Goal: Task Accomplishment & Management: Manage account settings

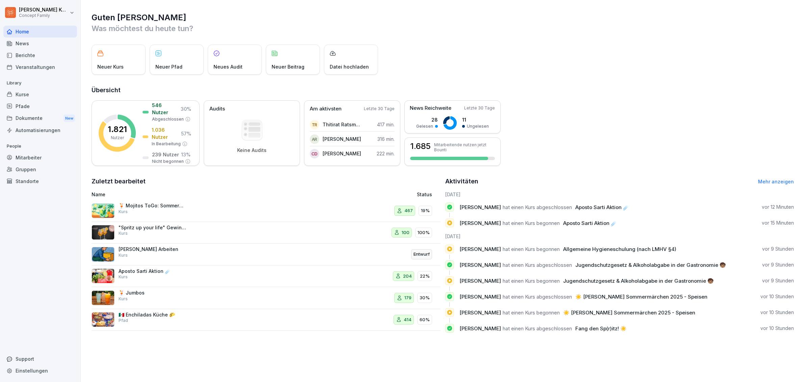
click at [31, 159] on div "Mitarbeiter" at bounding box center [40, 158] width 74 height 12
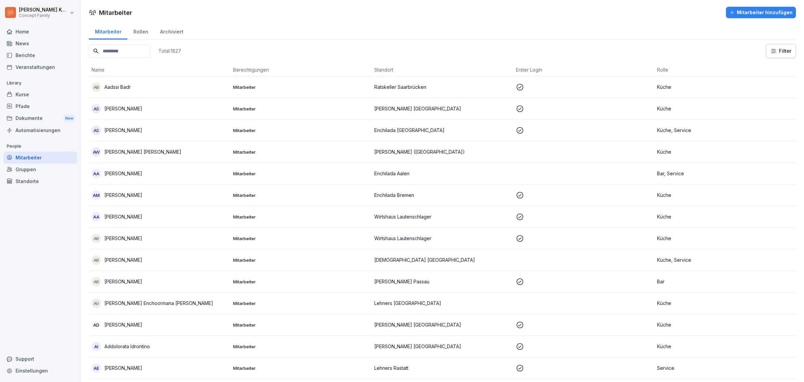
click at [41, 179] on div "Standorte" at bounding box center [40, 181] width 74 height 12
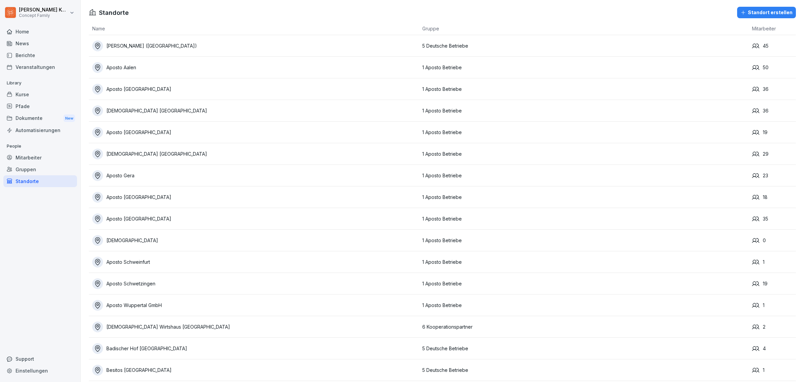
click at [34, 159] on div "Mitarbeiter" at bounding box center [40, 158] width 74 height 12
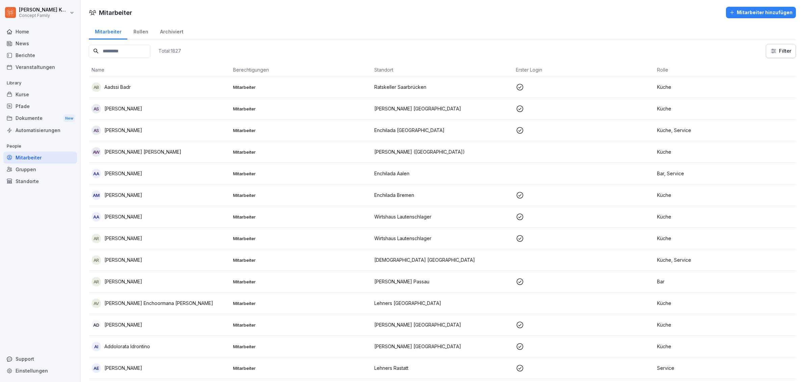
click at [107, 47] on input at bounding box center [119, 51] width 61 height 13
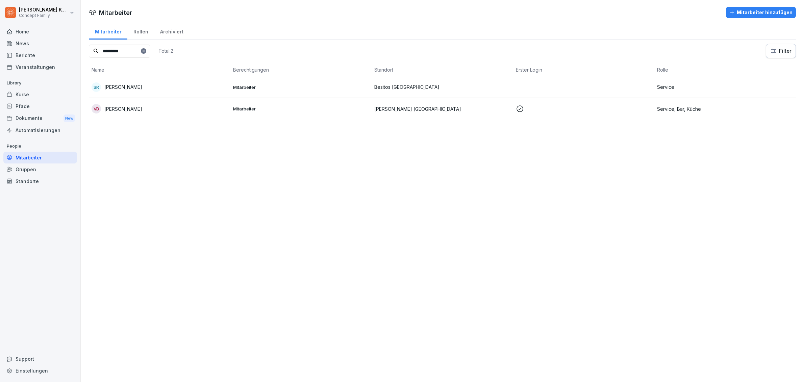
click at [155, 112] on div "VB [PERSON_NAME]" at bounding box center [160, 108] width 136 height 9
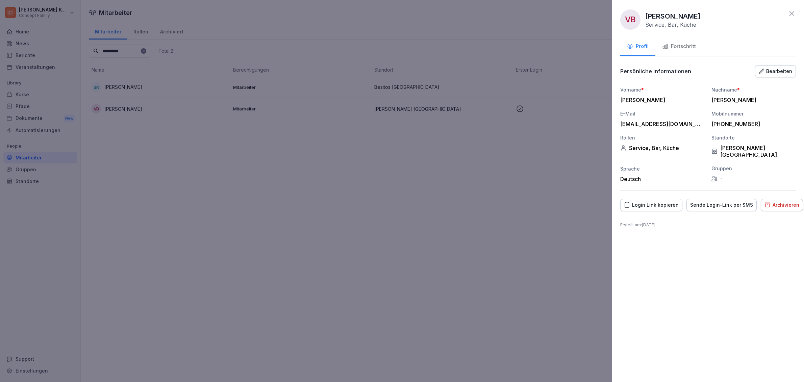
click at [777, 77] on button "Bearbeiten" at bounding box center [775, 71] width 41 height 12
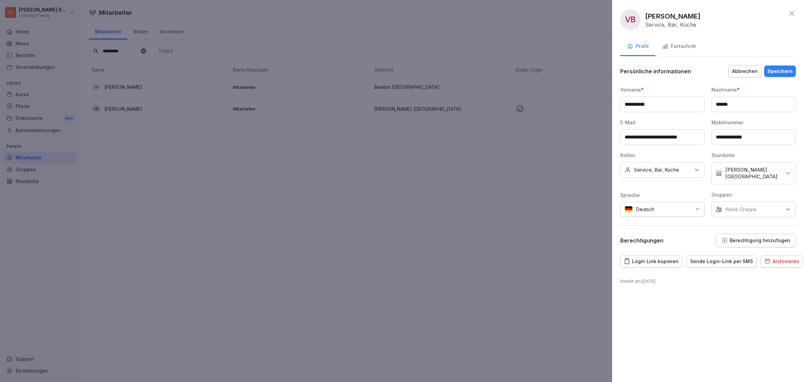
click at [659, 138] on input "**********" at bounding box center [662, 137] width 84 height 16
click at [732, 134] on input "**********" at bounding box center [753, 137] width 84 height 16
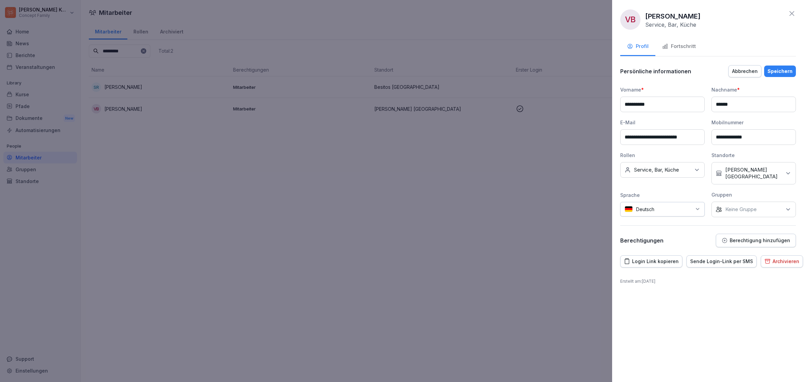
click at [732, 134] on input "**********" at bounding box center [753, 137] width 84 height 16
click at [780, 74] on div "Speichern" at bounding box center [779, 71] width 25 height 7
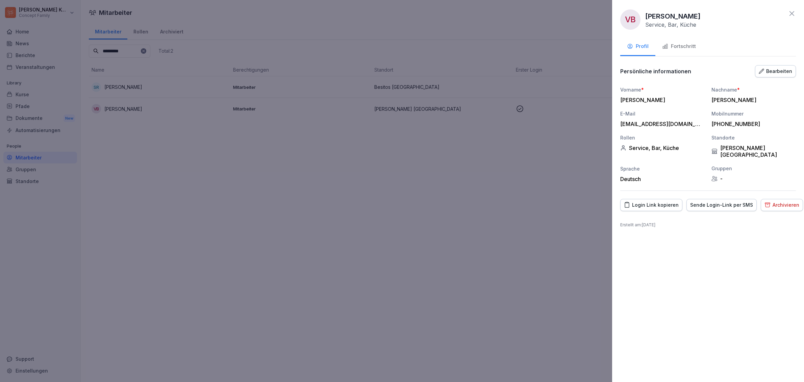
click at [794, 15] on icon at bounding box center [792, 13] width 8 height 8
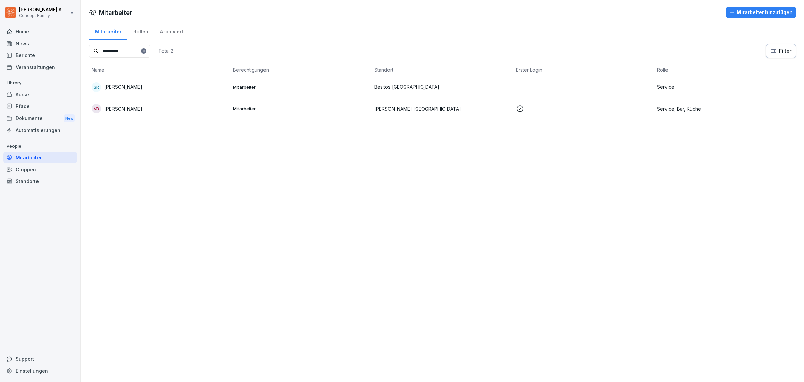
click at [118, 54] on input "*********" at bounding box center [119, 51] width 61 height 13
type input "*****"
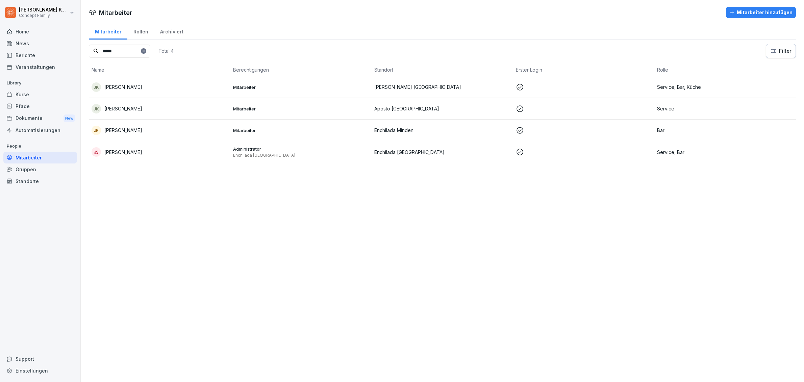
click at [217, 85] on div "[PERSON_NAME] [PERSON_NAME]" at bounding box center [160, 86] width 136 height 9
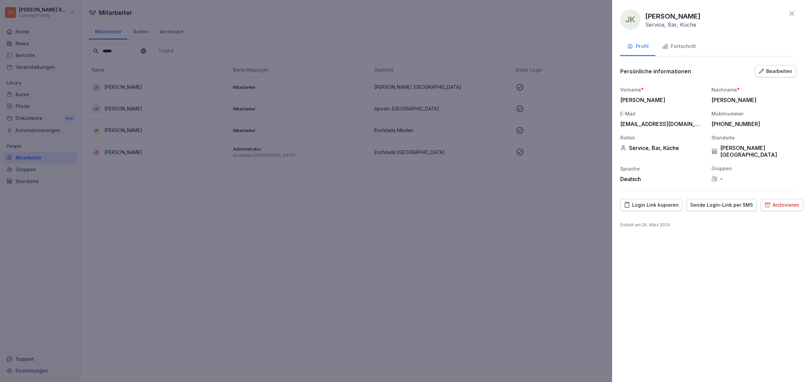
click at [685, 46] on div "Fortschritt" at bounding box center [679, 47] width 34 height 8
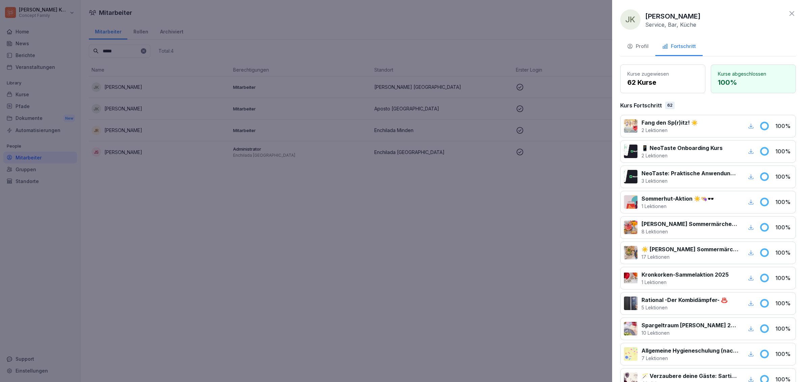
click at [788, 11] on icon at bounding box center [792, 13] width 8 height 8
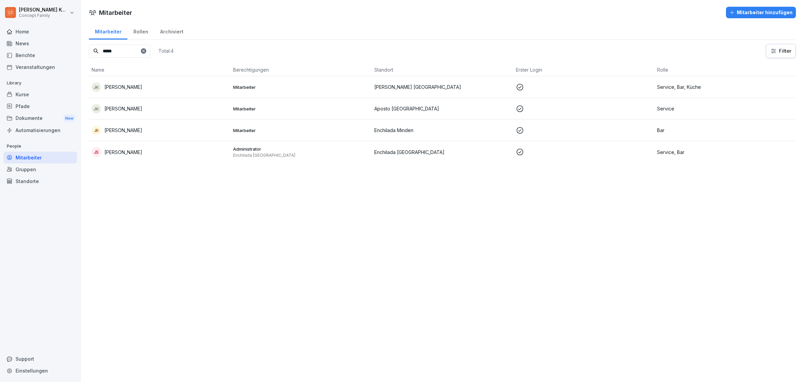
click at [292, 153] on p "Enchilada Aschaffenburg" at bounding box center [301, 155] width 136 height 5
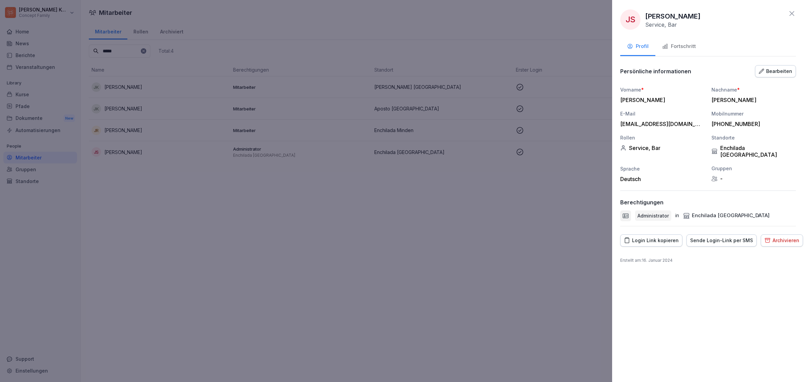
click at [673, 44] on div "Fortschritt" at bounding box center [679, 47] width 34 height 8
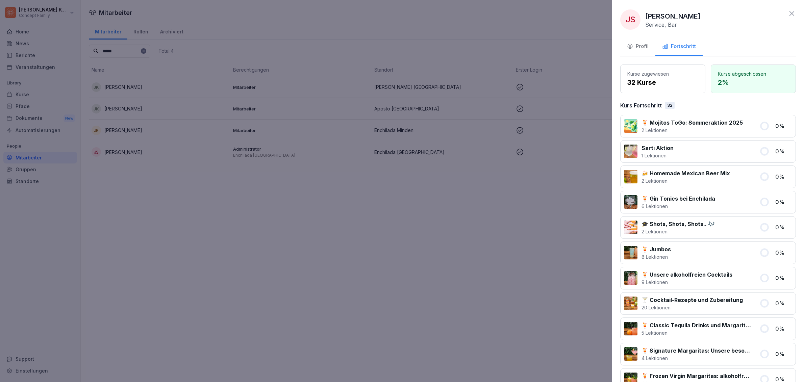
click at [780, 9] on div "JS Jonas Strasser Service, Bar" at bounding box center [708, 19] width 176 height 20
click at [788, 15] on icon at bounding box center [792, 13] width 8 height 8
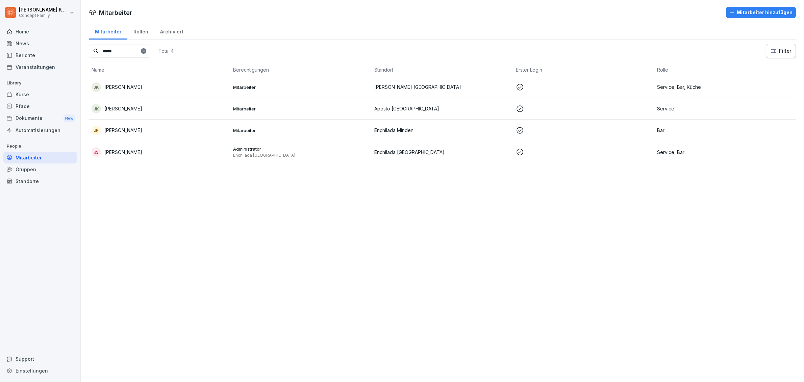
click at [29, 94] on div "Kurse" at bounding box center [40, 95] width 74 height 12
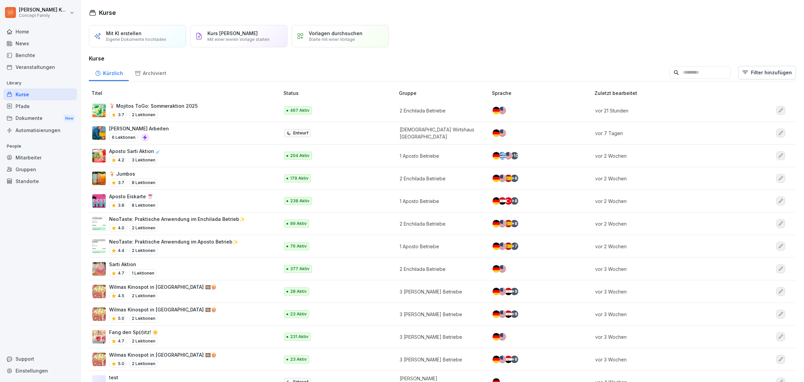
click at [718, 80] on div "Kürzlich Archiviert Filter hinzufügen" at bounding box center [442, 73] width 707 height 18
click at [716, 75] on input at bounding box center [699, 72] width 61 height 13
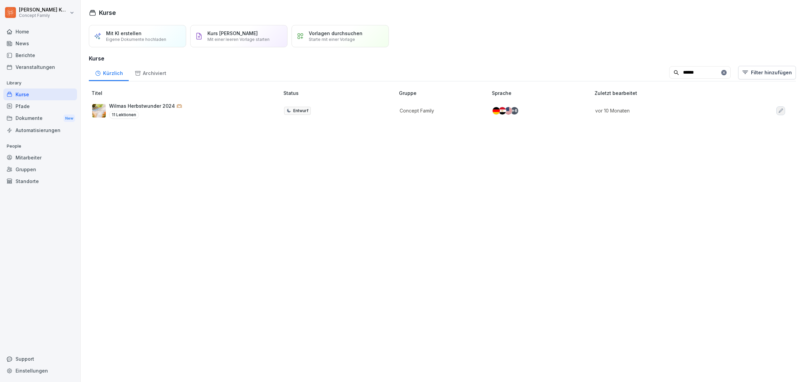
type input "******"
click at [156, 109] on p "Wilmas Herbstwunder 2024 🫶🏼" at bounding box center [145, 105] width 73 height 7
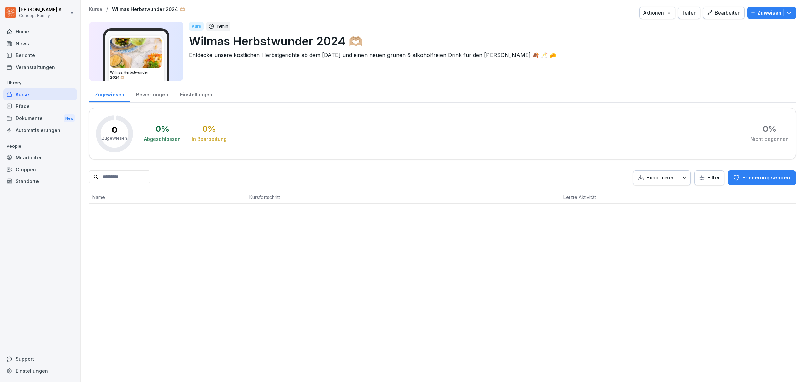
click at [728, 15] on div "Bearbeiten" at bounding box center [724, 12] width 34 height 7
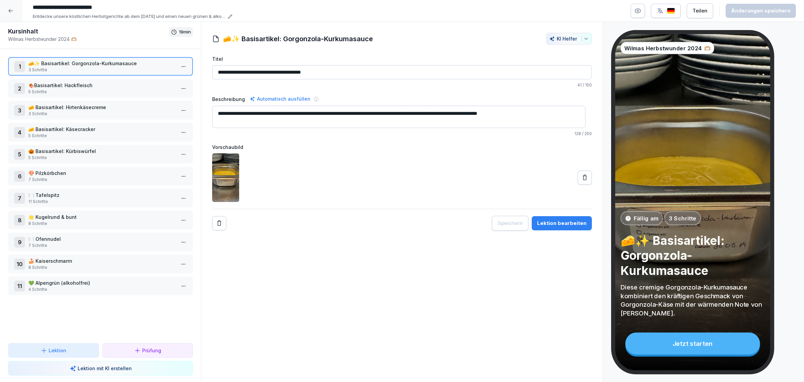
click at [72, 221] on p "8 Schritte" at bounding box center [101, 224] width 147 height 6
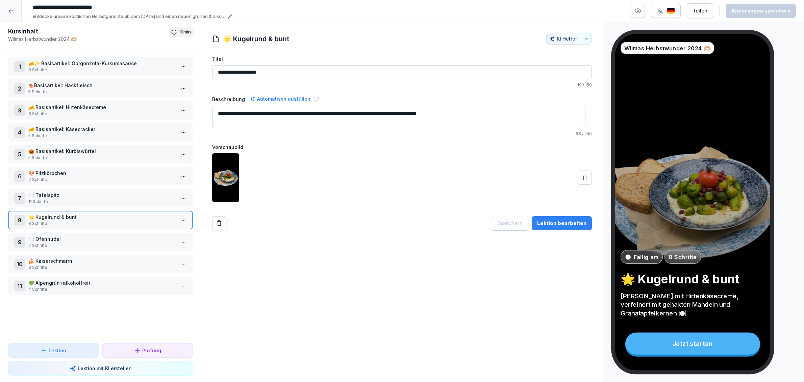
click at [542, 229] on button "Lektion bearbeiten" at bounding box center [562, 223] width 60 height 14
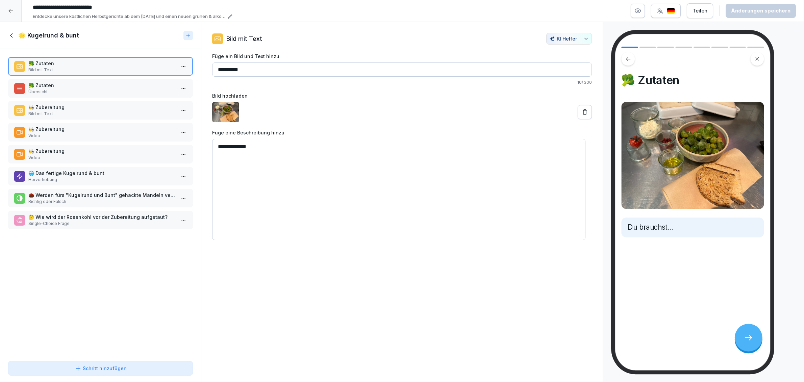
click at [55, 84] on p "🥦 Zutaten" at bounding box center [101, 85] width 147 height 7
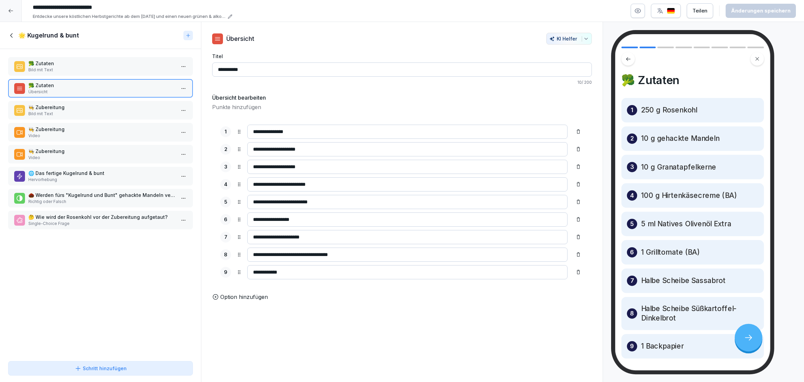
click at [60, 111] on p "Bild mit Text" at bounding box center [101, 114] width 147 height 6
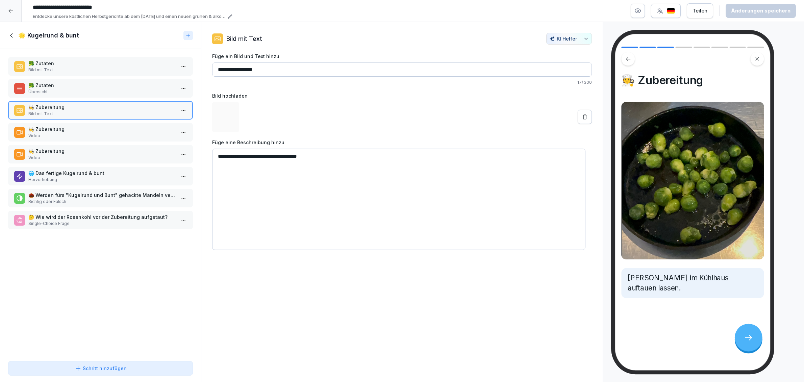
click at [58, 133] on p "Video" at bounding box center [101, 136] width 147 height 6
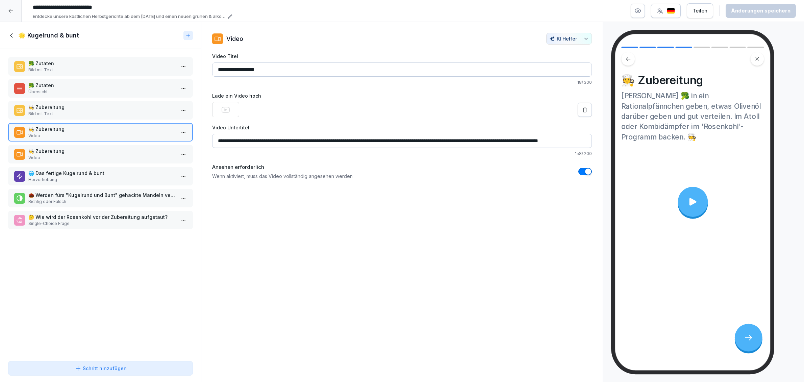
click at [69, 157] on p "Video" at bounding box center [101, 158] width 147 height 6
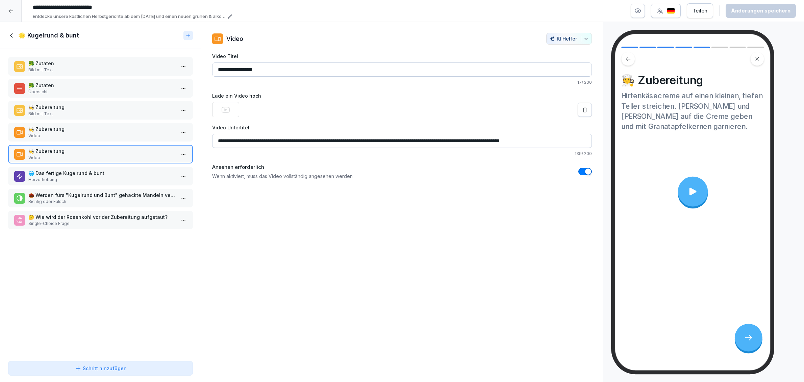
click at [11, 31] on div "🌟 Kugelrund & bunt" at bounding box center [94, 35] width 173 height 8
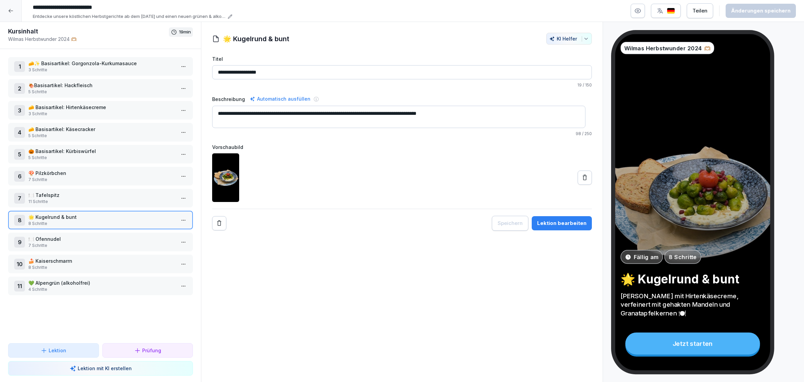
drag, startPoint x: 72, startPoint y: 266, endPoint x: 230, endPoint y: 255, distance: 158.8
click at [72, 267] on div "10 🍰 Kaiserschmarrn 8 Schritte" at bounding box center [100, 264] width 185 height 19
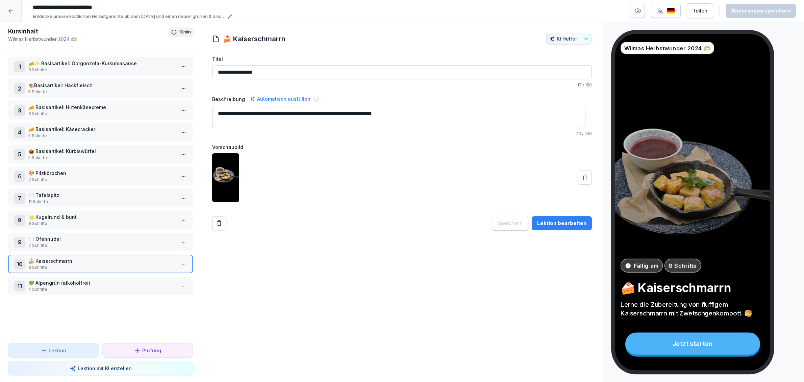
click at [556, 221] on div "Lektion bearbeiten" at bounding box center [561, 223] width 49 height 7
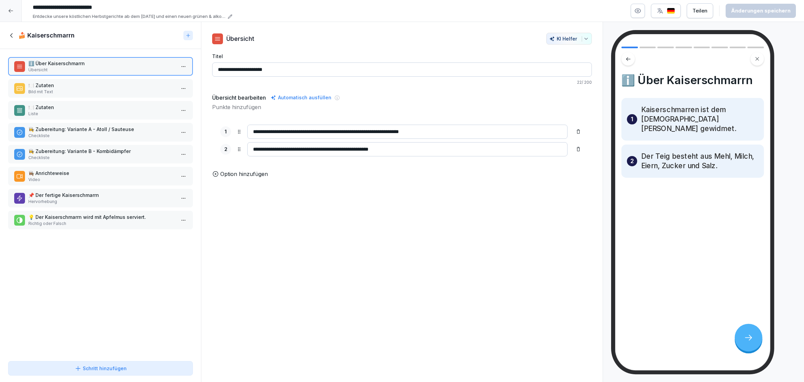
click at [81, 80] on div "🍽️ Zutaten Bild mit Text" at bounding box center [100, 88] width 185 height 19
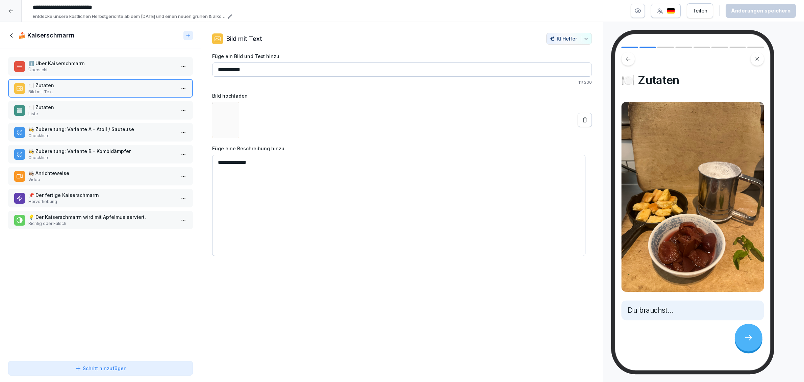
click at [70, 108] on p "🍽️ Zutaten" at bounding box center [101, 107] width 147 height 7
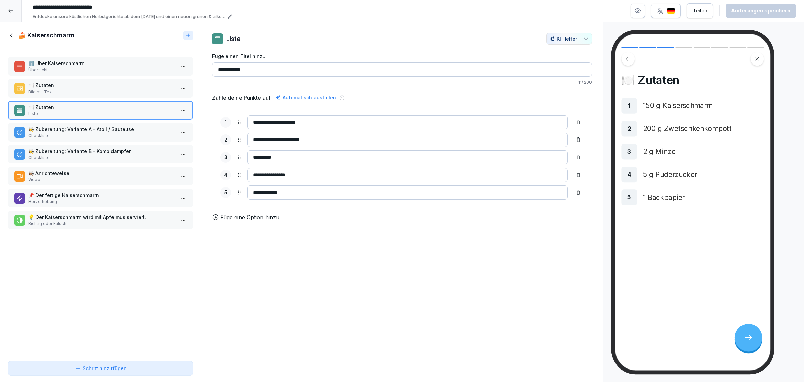
click at [76, 148] on p "👩‍🍳 Zubereitung: Variante B - Kombidämpfer" at bounding box center [101, 151] width 147 height 7
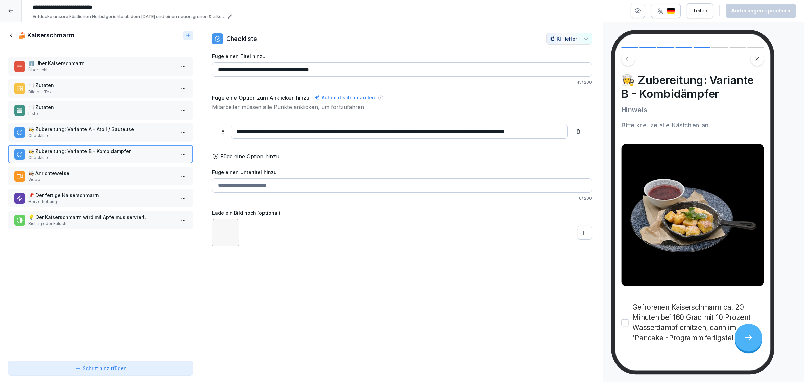
click at [78, 129] on p "👩‍🍳 Zubereitung: Variante A - Atoll / Sauteuse" at bounding box center [101, 129] width 147 height 7
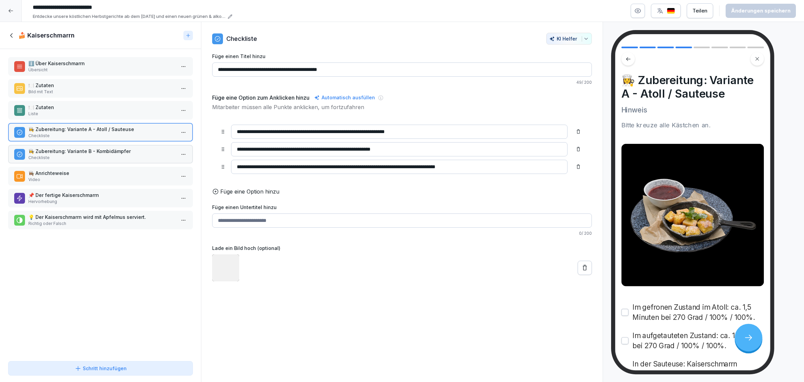
click at [70, 177] on p "Video" at bounding box center [101, 180] width 147 height 6
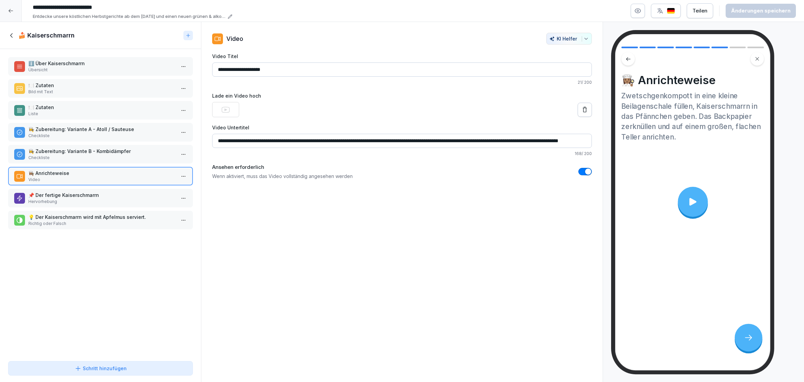
click at [682, 200] on div at bounding box center [693, 202] width 30 height 30
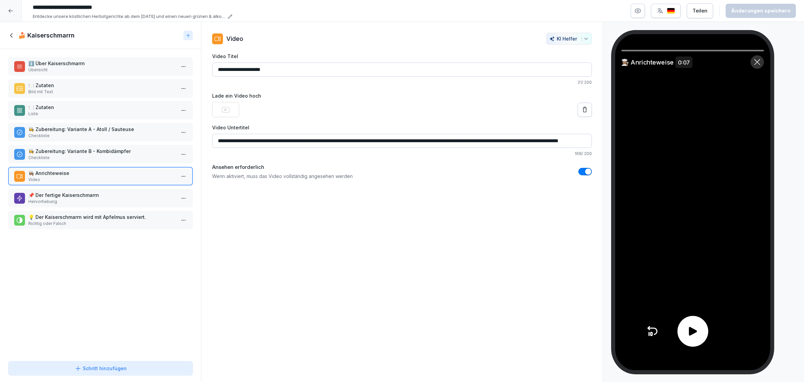
click at [692, 320] on div at bounding box center [692, 331] width 31 height 31
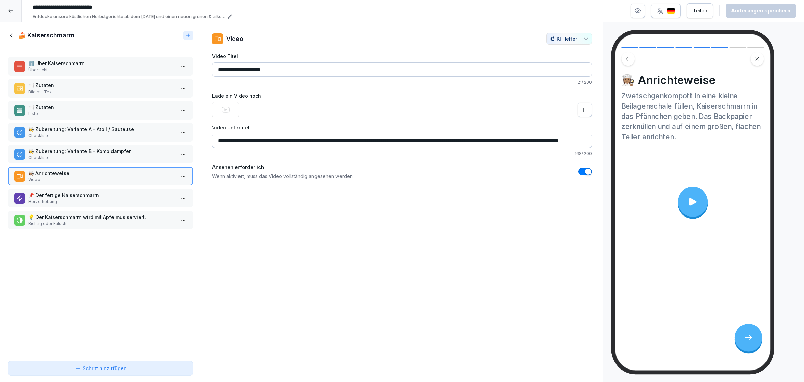
click at [72, 193] on p "📌 Der fertige Kaiserschmarrn" at bounding box center [101, 195] width 147 height 7
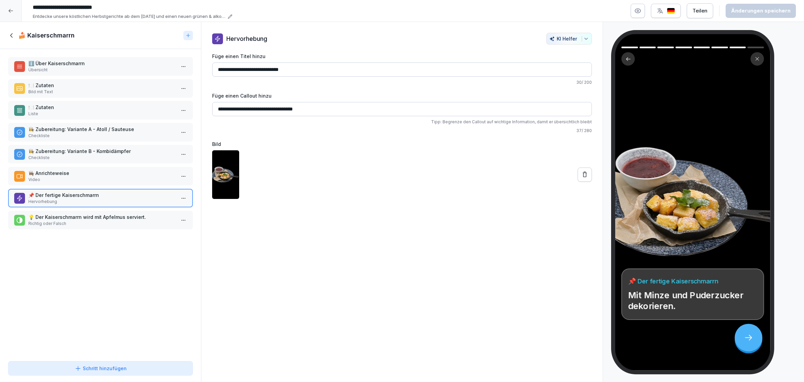
click at [81, 179] on p "Video" at bounding box center [101, 180] width 147 height 6
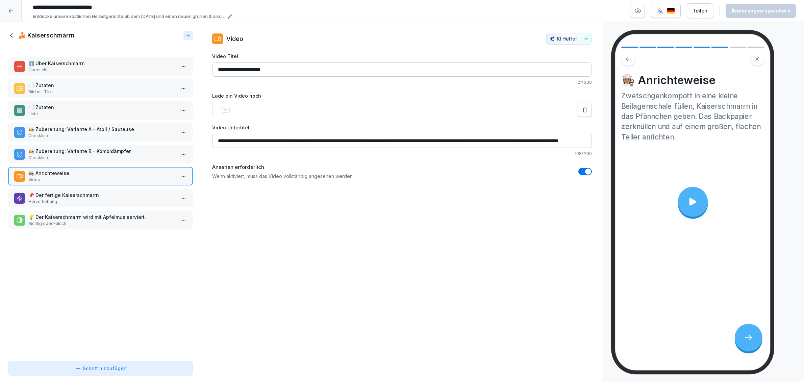
click at [12, 33] on icon at bounding box center [11, 35] width 7 height 7
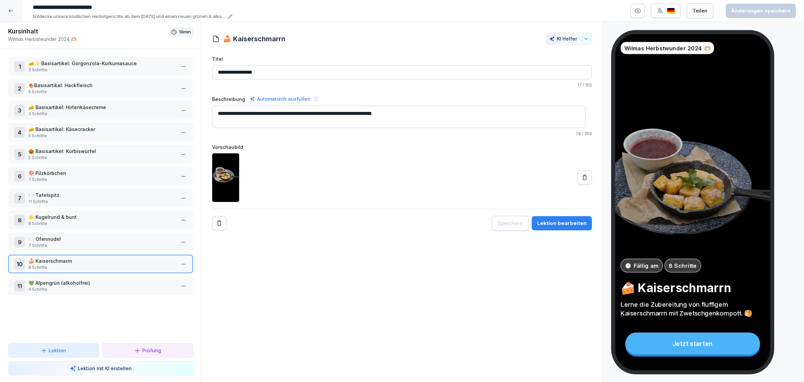
click at [14, 13] on div at bounding box center [11, 11] width 22 height 22
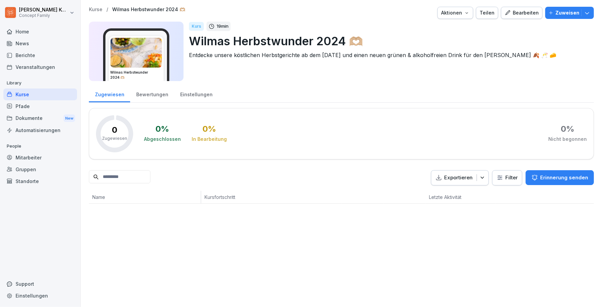
click at [25, 94] on div "Kurse" at bounding box center [40, 95] width 74 height 12
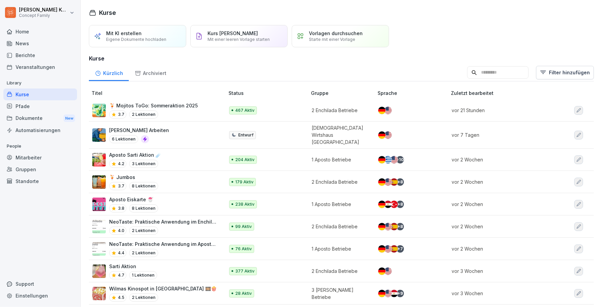
click at [543, 68] on html "Jana Komarov Concept Family Home News Berichte Veranstaltungen Library Kurse Pf…" at bounding box center [301, 153] width 602 height 307
click at [547, 89] on div "Kategorie" at bounding box center [547, 90] width 76 height 13
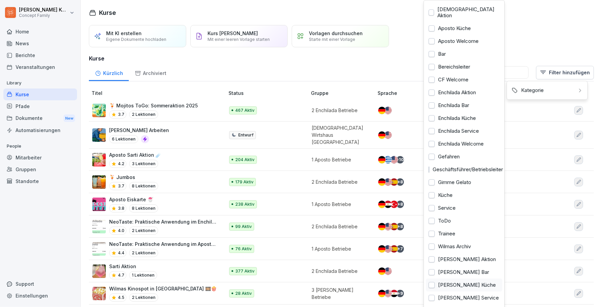
click at [430, 282] on div at bounding box center [431, 285] width 6 height 6
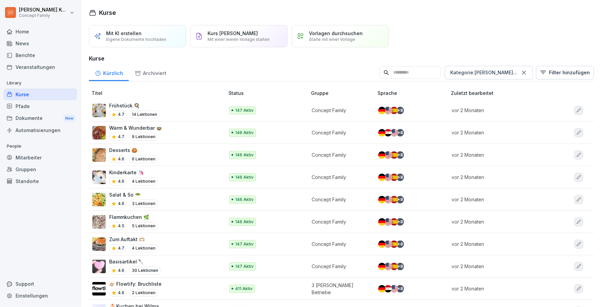
click at [182, 80] on html "Jana Komarov Concept Family Home News Berichte Veranstaltungen Library Kurse Pf…" at bounding box center [301, 153] width 602 height 307
click at [157, 199] on div "Salat & So 🥗 4.6 3 Lektionen" at bounding box center [154, 199] width 125 height 17
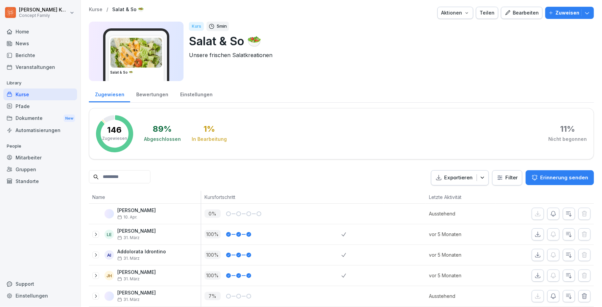
click at [530, 12] on div "Bearbeiten" at bounding box center [521, 12] width 34 height 7
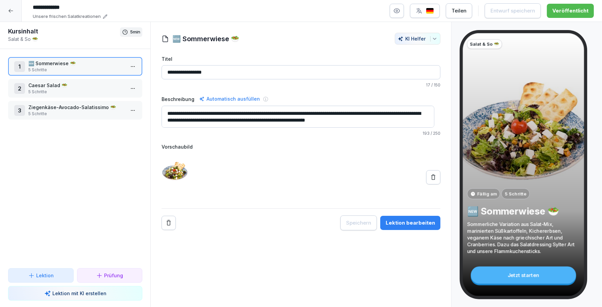
click at [66, 89] on p "5 Schritte" at bounding box center [76, 92] width 96 height 6
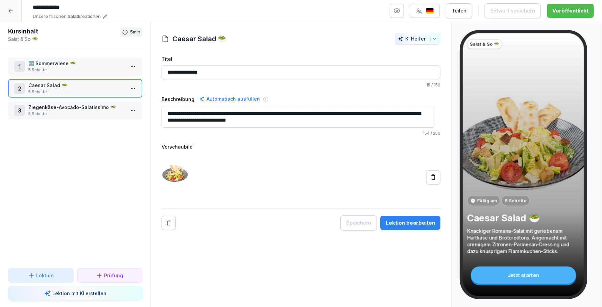
click at [401, 220] on div "Lektion bearbeiten" at bounding box center [409, 222] width 49 height 7
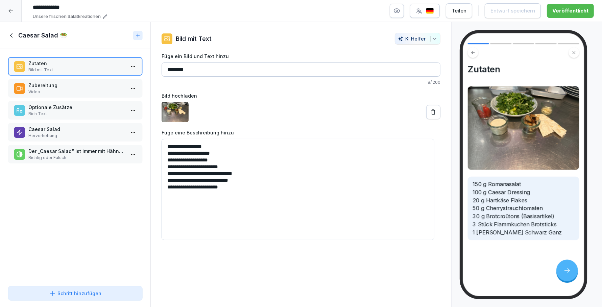
click at [32, 86] on p "Zubereitung" at bounding box center [76, 85] width 96 height 7
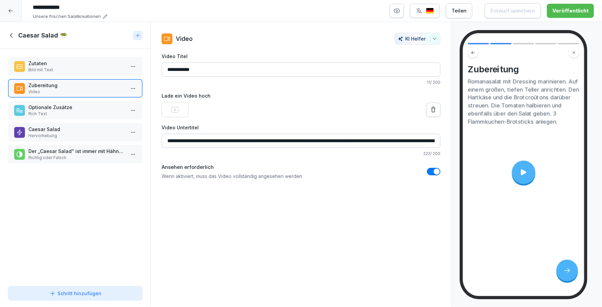
click at [527, 174] on icon at bounding box center [523, 172] width 9 height 9
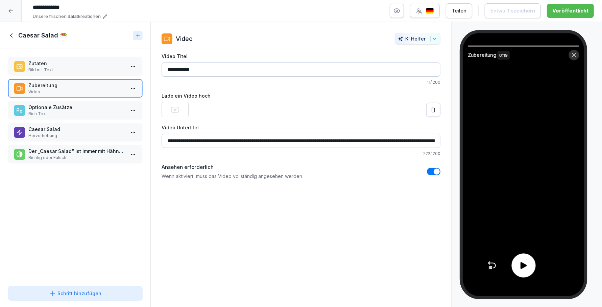
click at [526, 259] on div at bounding box center [523, 266] width 24 height 24
click at [526, 260] on div at bounding box center [523, 266] width 24 height 24
click at [521, 267] on icon at bounding box center [523, 265] width 6 height 7
click at [521, 267] on icon at bounding box center [523, 265] width 4 height 6
click at [11, 36] on icon at bounding box center [11, 35] width 7 height 7
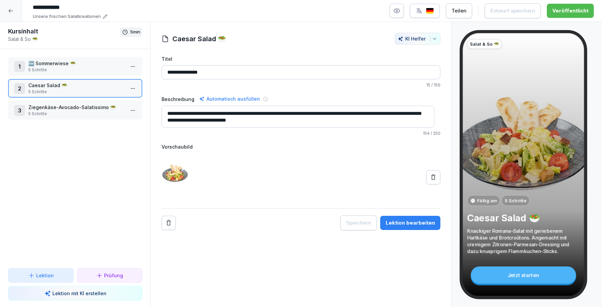
drag, startPoint x: 54, startPoint y: 104, endPoint x: 151, endPoint y: 139, distance: 103.4
click at [54, 104] on p "Ziegenkäse-Avocado-Salatissimo 🥗" at bounding box center [76, 107] width 96 height 7
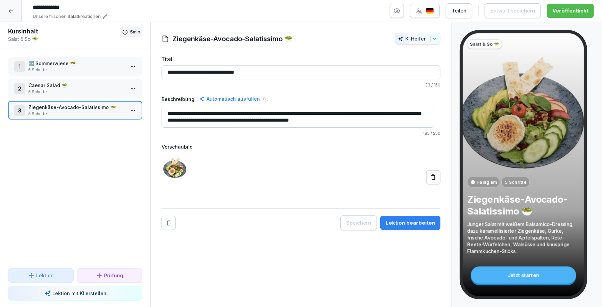
click at [403, 219] on div "Lektion bearbeiten" at bounding box center [409, 222] width 49 height 7
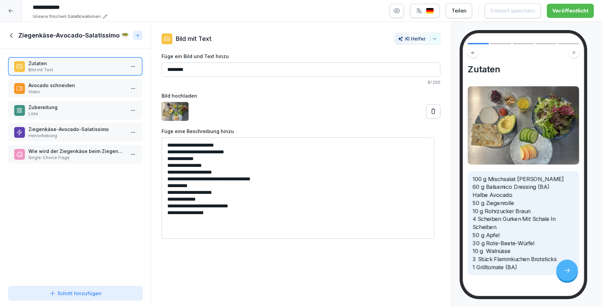
click at [51, 89] on p "Video" at bounding box center [76, 92] width 96 height 6
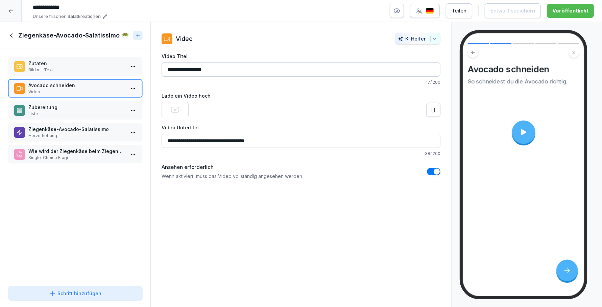
click at [524, 133] on icon at bounding box center [522, 132] width 5 height 6
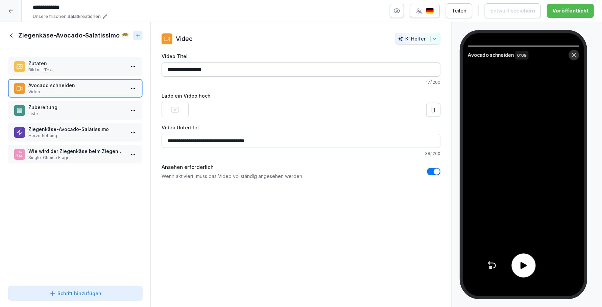
click at [519, 267] on icon at bounding box center [523, 266] width 10 height 10
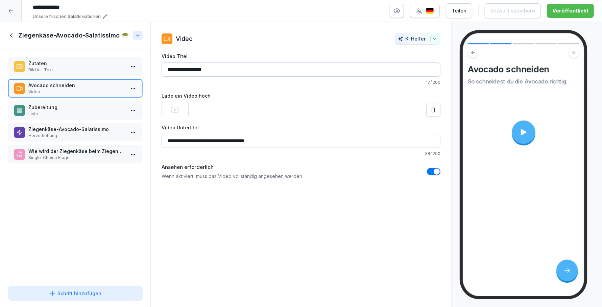
click at [69, 107] on p "Zubereitung" at bounding box center [76, 107] width 96 height 7
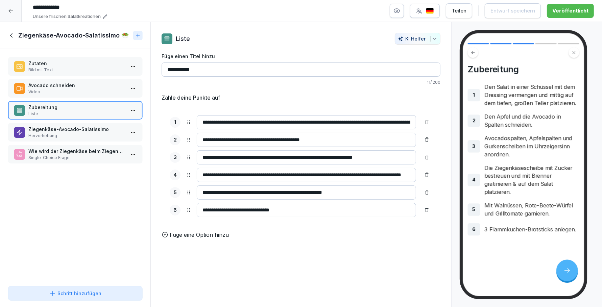
click at [43, 123] on div "Ziegenkäse-Avocado-Salatissimo Hervorhebung" at bounding box center [75, 132] width 134 height 19
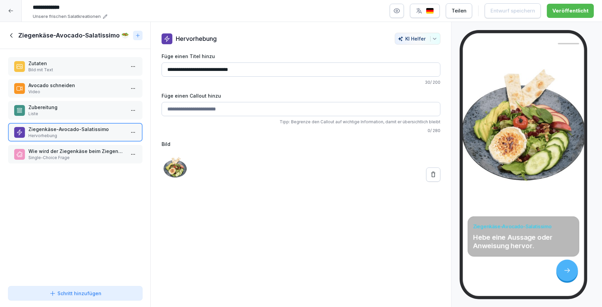
click at [40, 112] on p "Liste" at bounding box center [76, 114] width 96 height 6
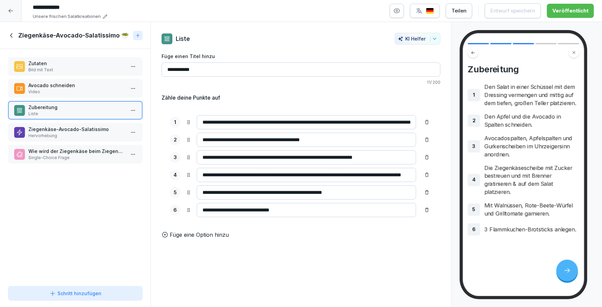
click at [56, 129] on p "Ziegenkäse-Avocado-Salatissimo" at bounding box center [76, 129] width 96 height 7
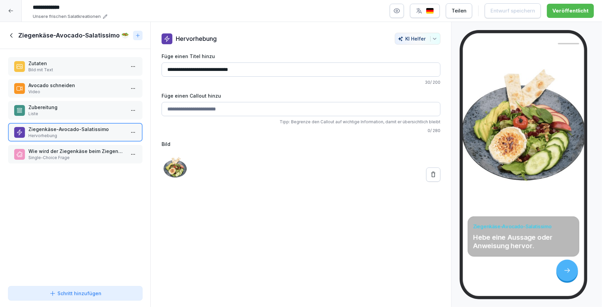
click at [12, 33] on icon at bounding box center [11, 35] width 7 height 7
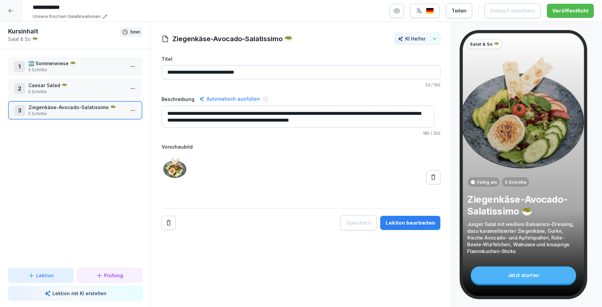
click at [51, 92] on p "5 Schritte" at bounding box center [76, 92] width 96 height 6
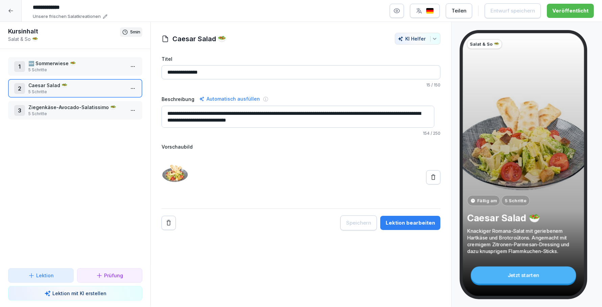
click at [53, 62] on p "🆕 Sommerwiese 🥗" at bounding box center [76, 63] width 96 height 7
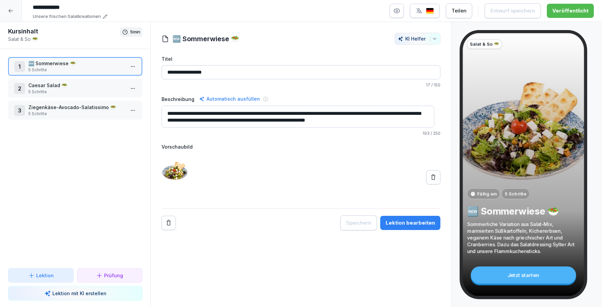
click at [394, 225] on div "Lektion bearbeiten" at bounding box center [409, 222] width 49 height 7
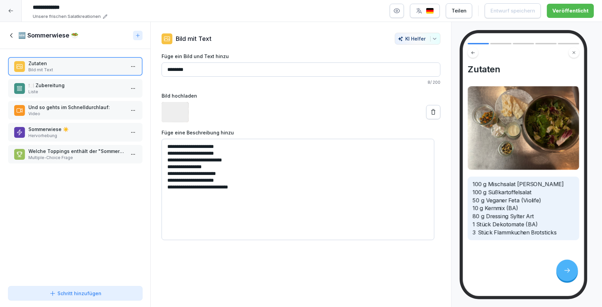
click at [55, 91] on p "Liste" at bounding box center [76, 92] width 96 height 6
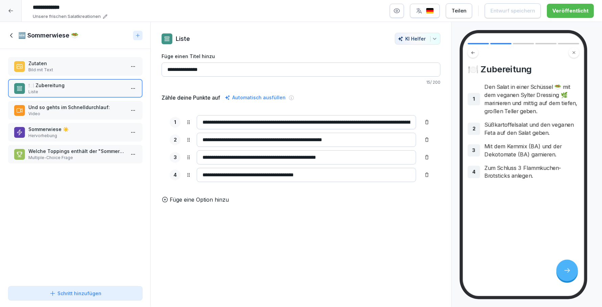
click at [61, 115] on p "Video" at bounding box center [76, 114] width 96 height 6
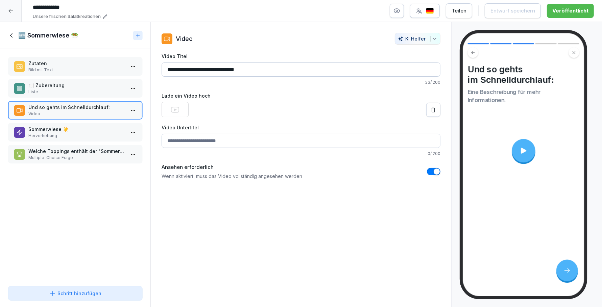
click at [69, 130] on p "Sommerwiese ☀️" at bounding box center [76, 129] width 96 height 7
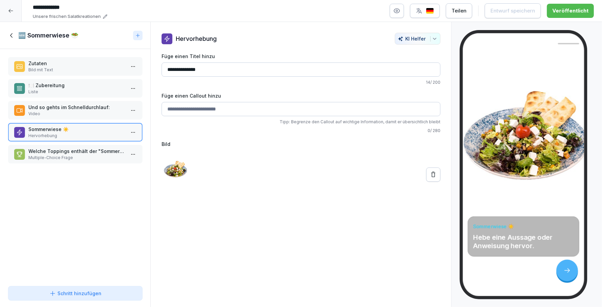
click at [74, 152] on p "Welche Toppings enthält der "Sommerwiese"-Salat?" at bounding box center [76, 151] width 96 height 7
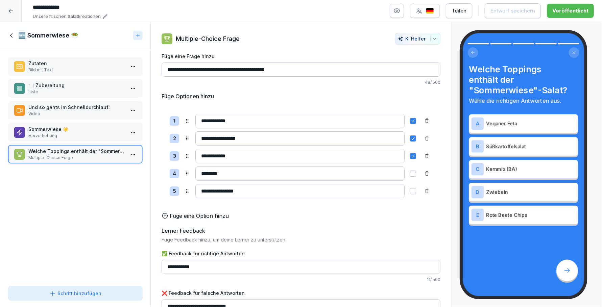
click at [18, 36] on div "🆕 Sommerwiese 🥗" at bounding box center [69, 35] width 122 height 8
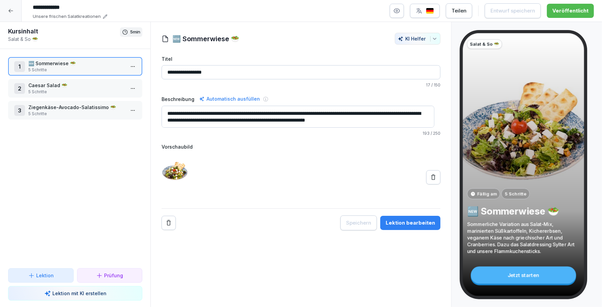
click at [52, 90] on p "5 Schritte" at bounding box center [76, 92] width 96 height 6
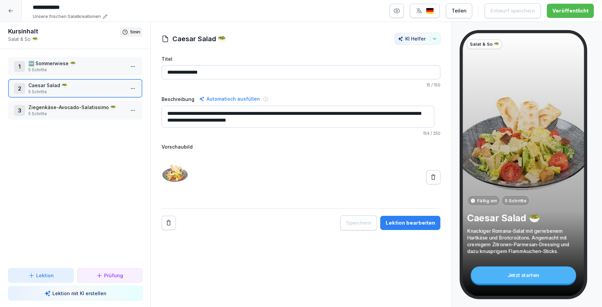
click at [71, 111] on p "5 Schritte" at bounding box center [76, 114] width 96 height 6
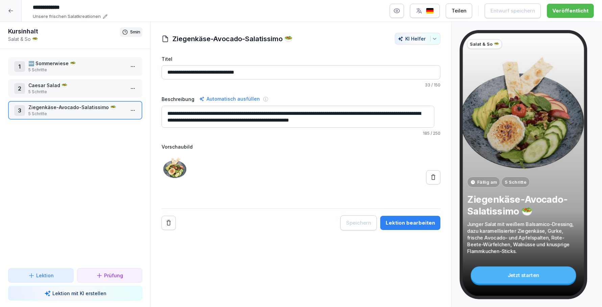
click at [64, 95] on div "2 Caesar Salad 🥗 5 Schritte" at bounding box center [75, 88] width 134 height 19
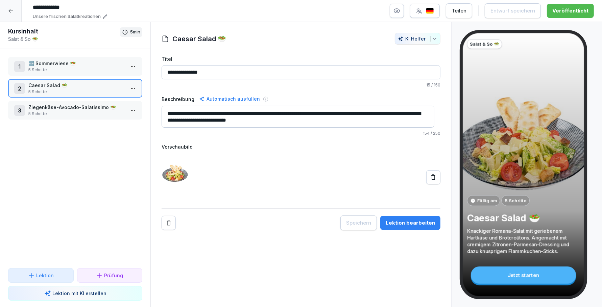
click at [50, 112] on p "5 Schritte" at bounding box center [76, 114] width 96 height 6
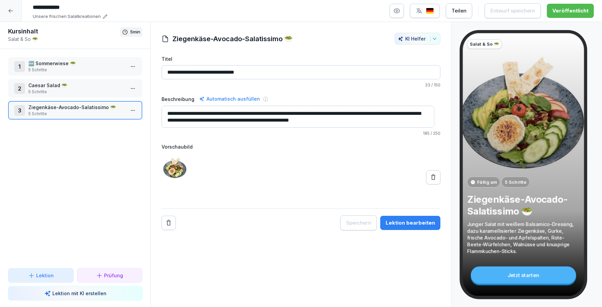
click at [12, 7] on div at bounding box center [11, 11] width 22 height 22
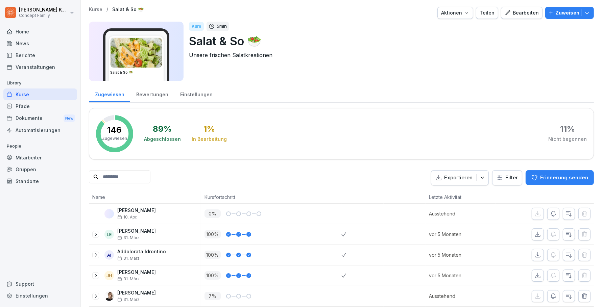
click at [39, 93] on div "Kurse" at bounding box center [40, 95] width 74 height 12
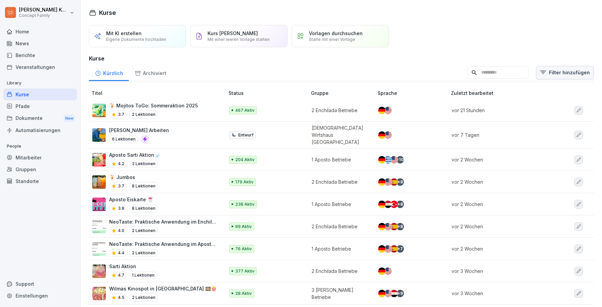
click at [552, 67] on html "Jana Komarov Concept Family Home News Berichte Veranstaltungen Library Kurse Pf…" at bounding box center [301, 153] width 602 height 307
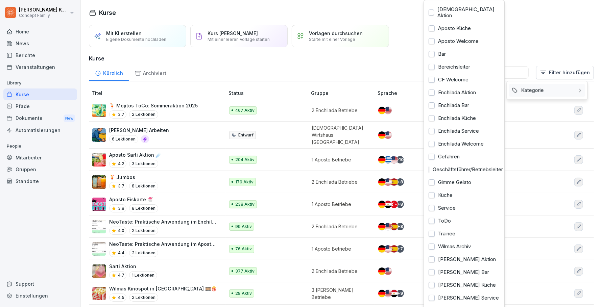
click at [544, 94] on div "Kategorie" at bounding box center [547, 90] width 76 height 13
click at [471, 280] on div "Wilma Wunder Küche" at bounding box center [464, 285] width 76 height 13
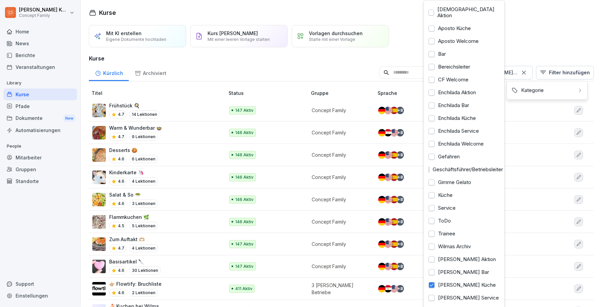
click at [274, 62] on html "Jana Komarov Concept Family Home News Berichte Veranstaltungen Library Kurse Pf…" at bounding box center [301, 153] width 602 height 307
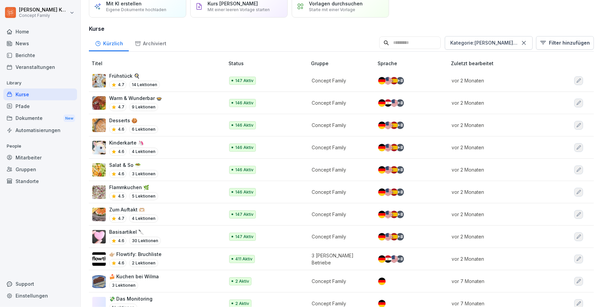
scroll to position [39, 0]
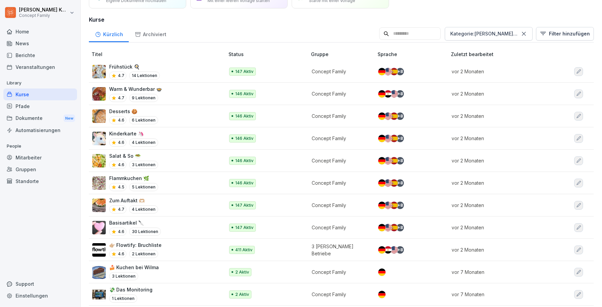
click at [163, 201] on div "Zum Auftakt 🫶🏼 4.7 4 Lektionen" at bounding box center [154, 205] width 125 height 17
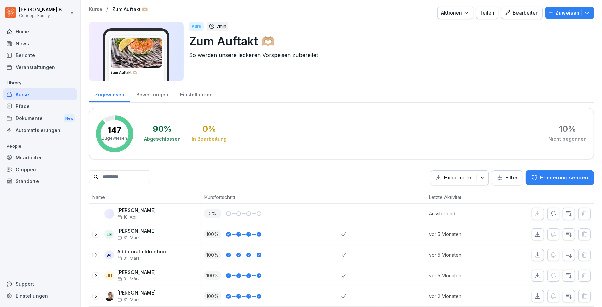
click at [525, 15] on div "Bearbeiten" at bounding box center [521, 12] width 34 height 7
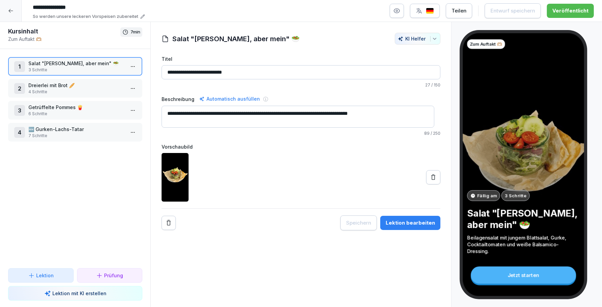
click at [413, 221] on div "Lektion bearbeiten" at bounding box center [409, 222] width 49 height 7
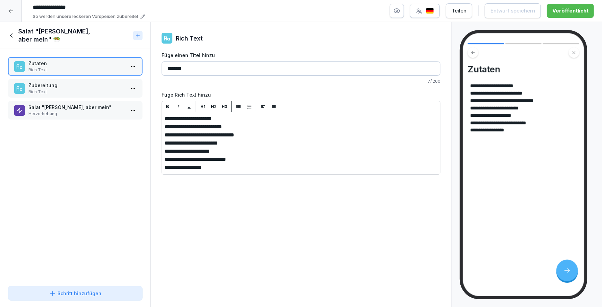
click at [54, 93] on p "Rich Text" at bounding box center [76, 92] width 96 height 6
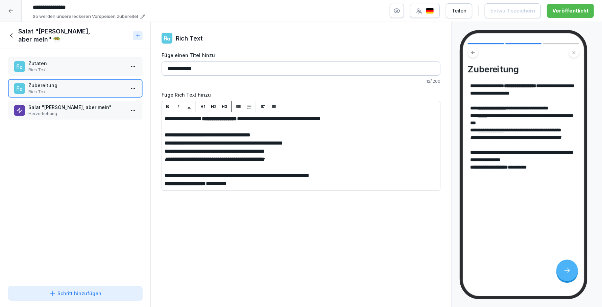
click at [52, 102] on div "Salat "Klein, aber mein" Hervorhebung" at bounding box center [75, 110] width 134 height 19
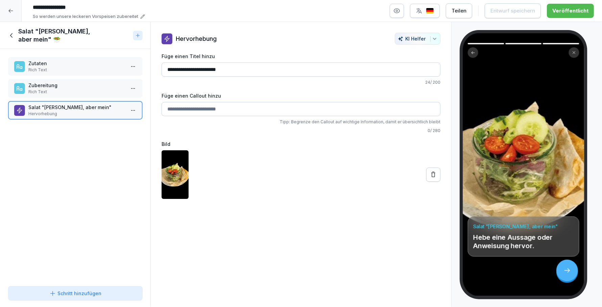
click at [10, 38] on icon at bounding box center [11, 35] width 7 height 7
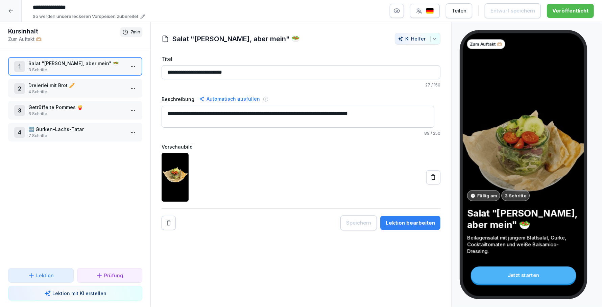
click at [62, 137] on p "7 Schritte" at bounding box center [76, 136] width 96 height 6
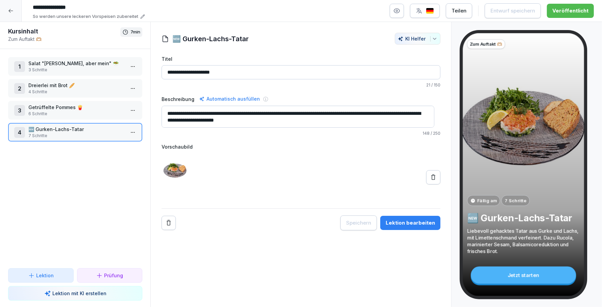
click at [10, 9] on icon at bounding box center [10, 10] width 5 height 5
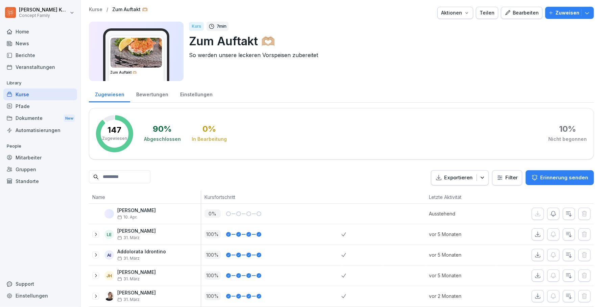
click at [21, 96] on div "Kurse" at bounding box center [40, 95] width 74 height 12
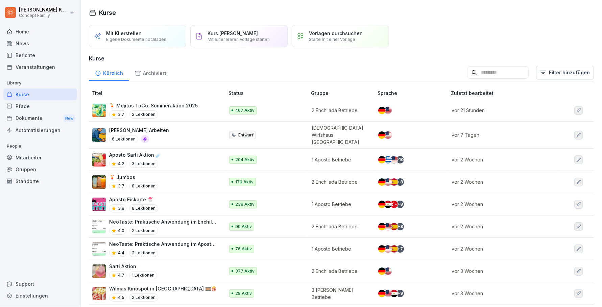
click at [507, 72] on input at bounding box center [497, 72] width 61 height 13
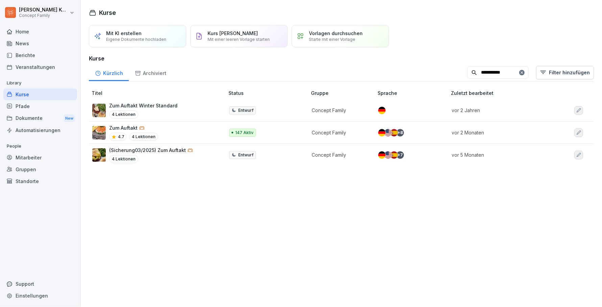
type input "**********"
click at [191, 155] on div "(Sicherung03/2025) Zum Auftakt 🫶🏼 4 Lektionen" at bounding box center [154, 155] width 125 height 17
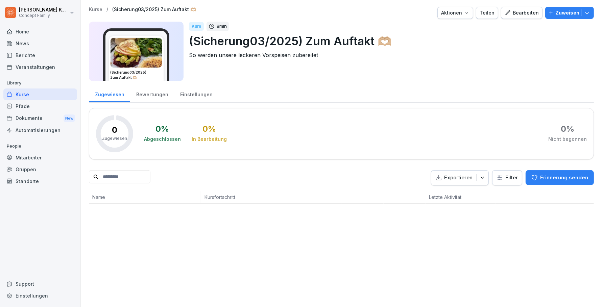
click at [514, 16] on button "Bearbeiten" at bounding box center [522, 13] width 42 height 12
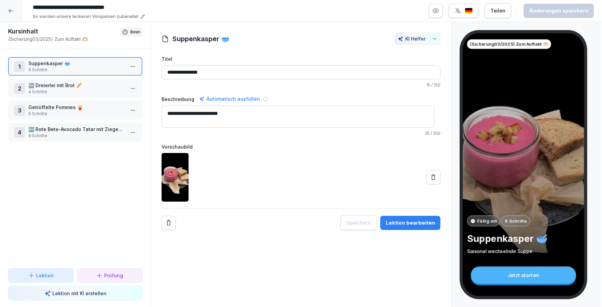
click at [67, 130] on p "🆕 Rote Bete-Avocado Tatar mit Ziegenkäse" at bounding box center [76, 129] width 96 height 7
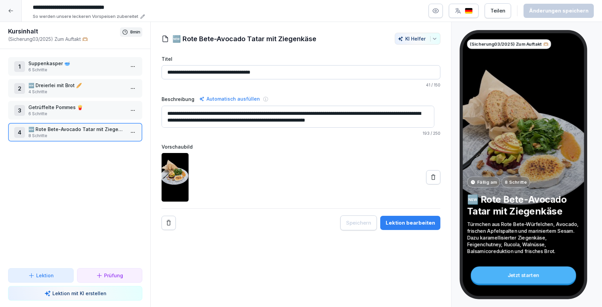
click at [408, 225] on div "Lektion bearbeiten" at bounding box center [409, 222] width 49 height 7
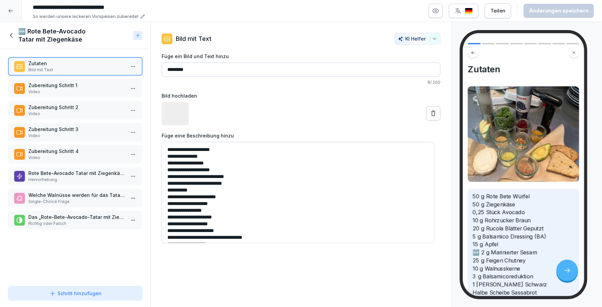
click at [51, 83] on p "Zubereitung Schritt 1" at bounding box center [76, 85] width 96 height 7
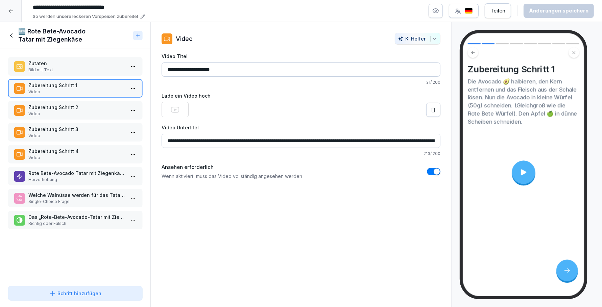
click at [538, 186] on video at bounding box center [523, 172] width 104 height 58
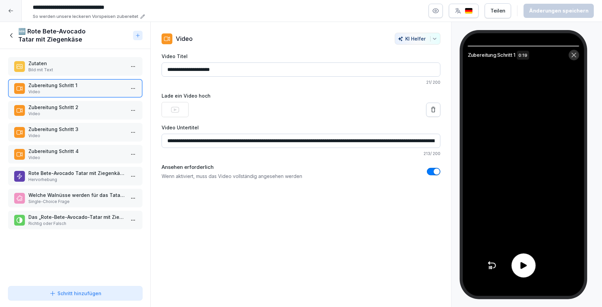
click at [49, 103] on div "Zubereitung Schritt 2 Video" at bounding box center [75, 110] width 134 height 19
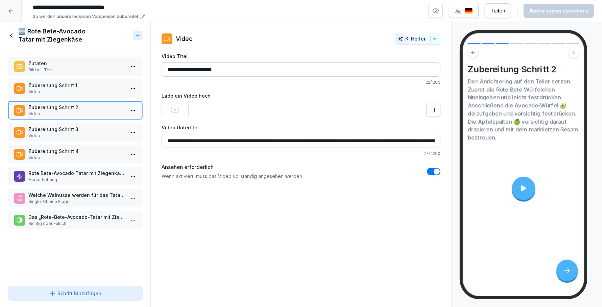
click at [532, 195] on div at bounding box center [522, 188] width 23 height 23
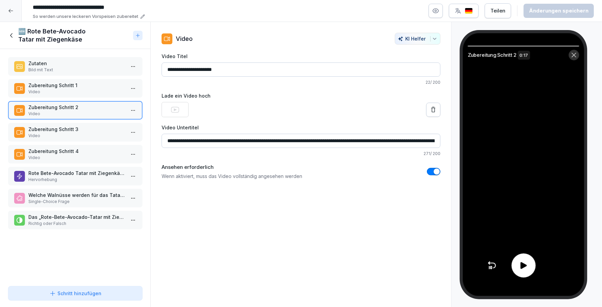
click at [533, 267] on div at bounding box center [523, 266] width 24 height 24
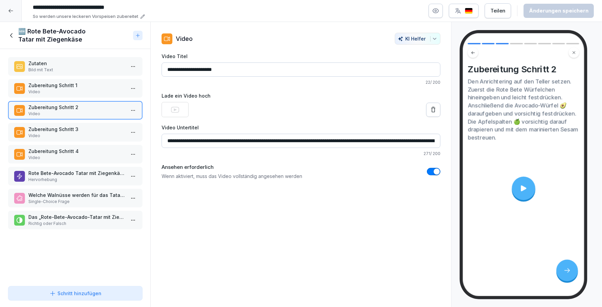
click at [74, 133] on p "Video" at bounding box center [76, 136] width 96 height 6
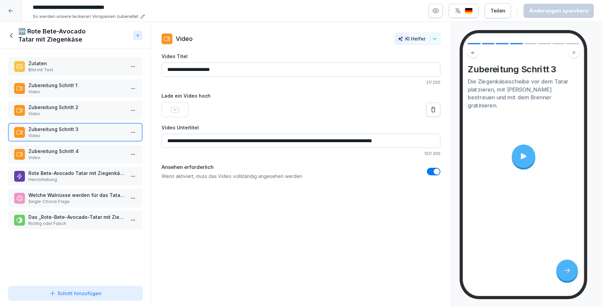
click at [522, 153] on icon at bounding box center [522, 156] width 5 height 6
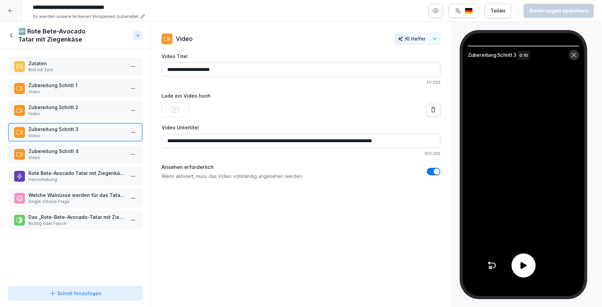
click at [519, 253] on video at bounding box center [522, 164] width 121 height 263
click at [524, 263] on icon at bounding box center [523, 266] width 10 height 10
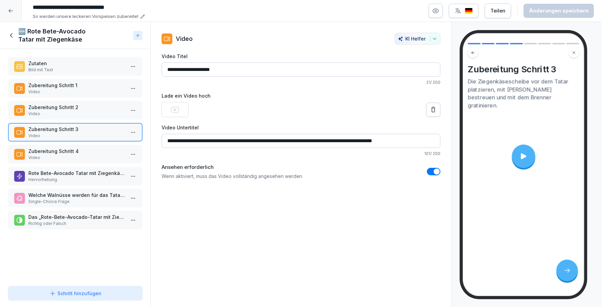
click at [53, 148] on p "Zubereitung Schritt 4" at bounding box center [76, 151] width 96 height 7
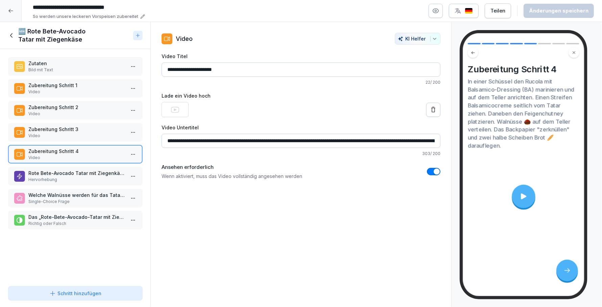
click at [516, 201] on div at bounding box center [522, 196] width 23 height 23
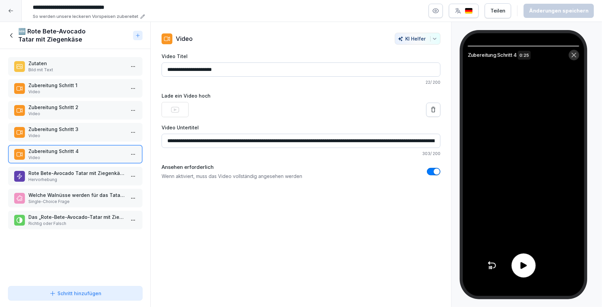
click at [522, 265] on icon at bounding box center [523, 265] width 6 height 7
click at [523, 264] on icon at bounding box center [523, 266] width 10 height 10
